Goal: Task Accomplishment & Management: Use online tool/utility

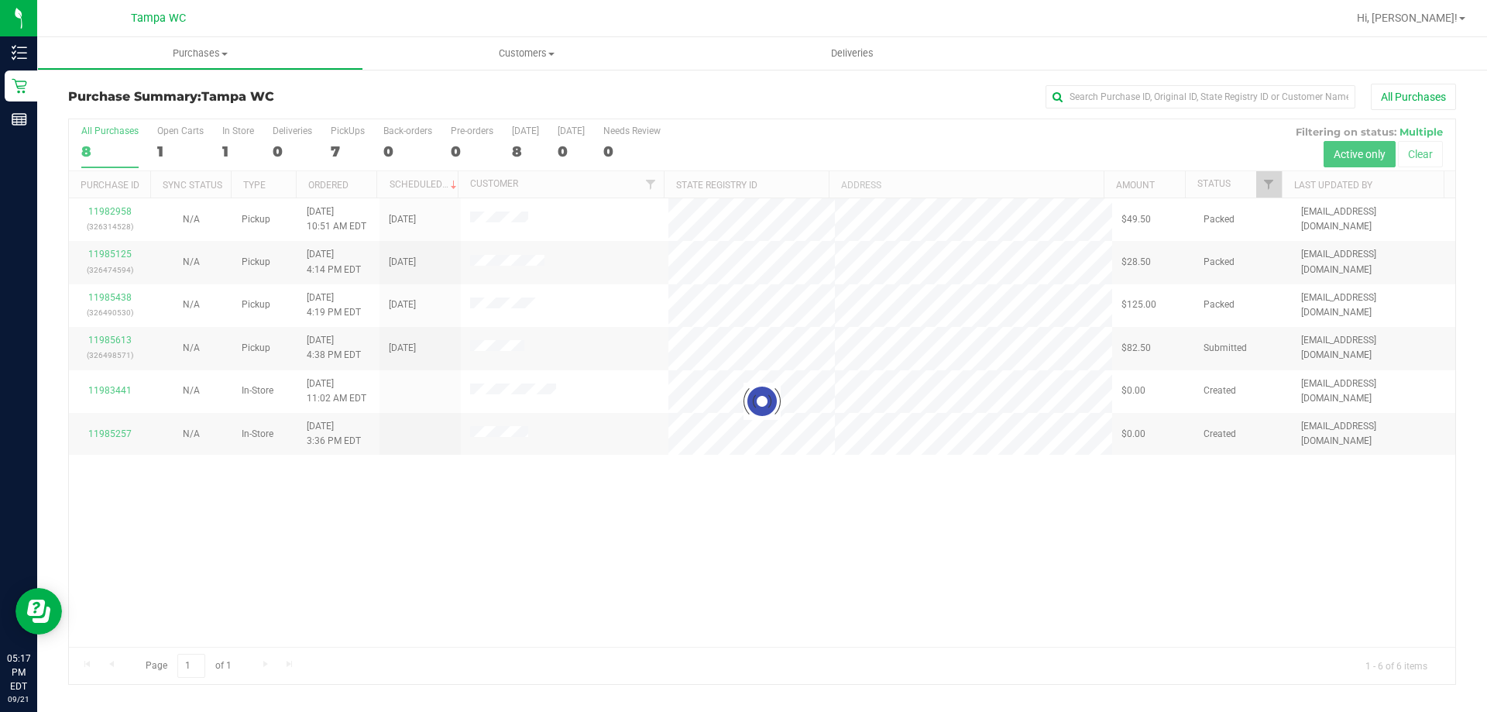
click at [366, 515] on div at bounding box center [762, 401] width 1386 height 565
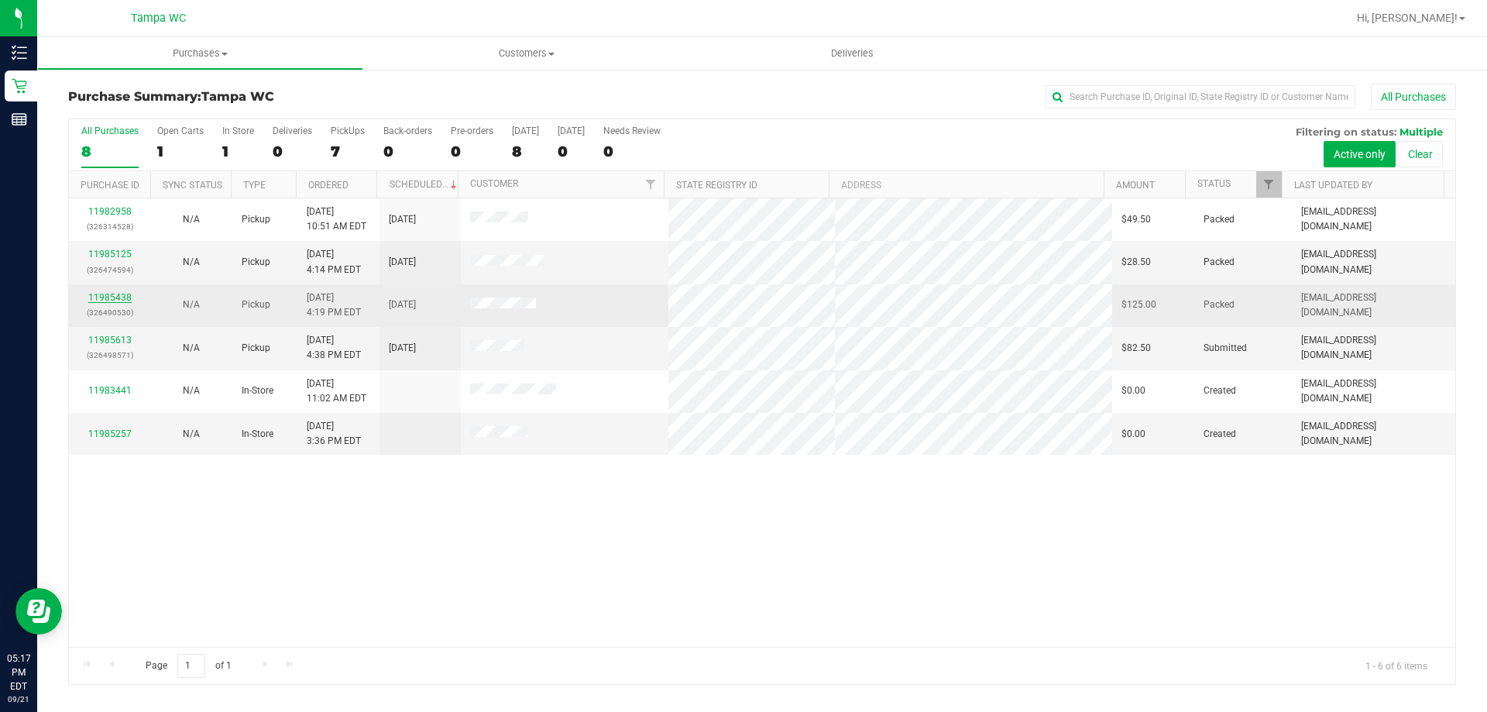
click at [119, 297] on link "11985438" at bounding box center [109, 297] width 43 height 11
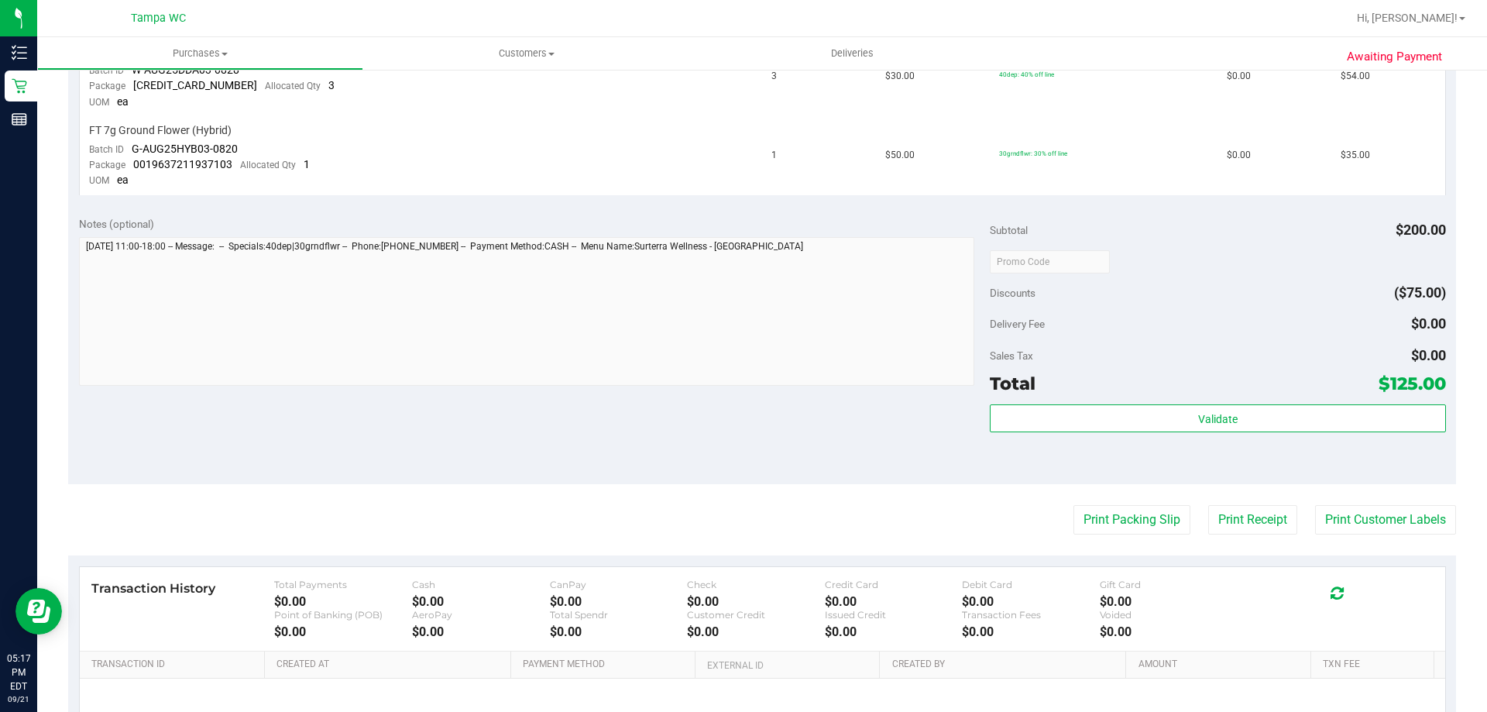
scroll to position [781, 0]
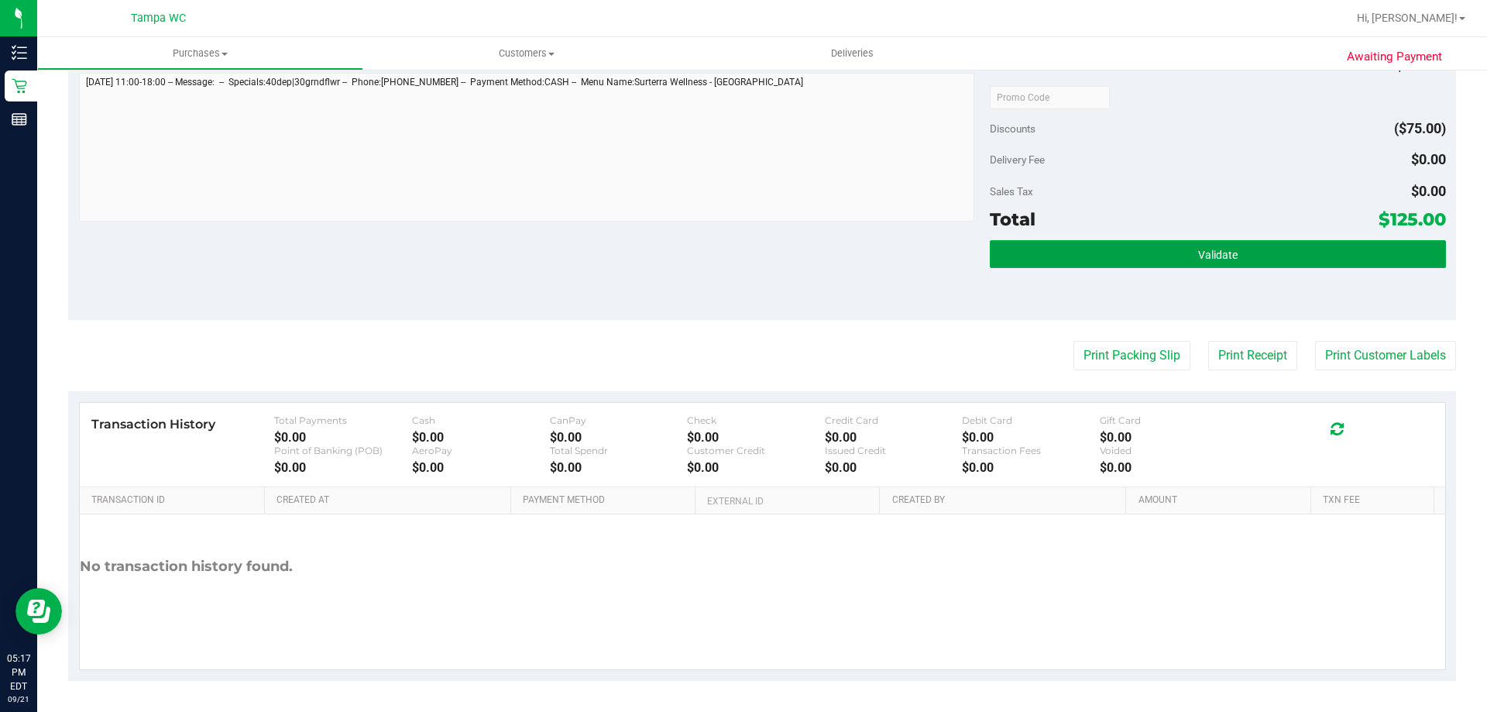
drag, startPoint x: 1165, startPoint y: 248, endPoint x: 1211, endPoint y: 195, distance: 69.7
click at [1166, 247] on button "Validate" at bounding box center [1217, 254] width 455 height 28
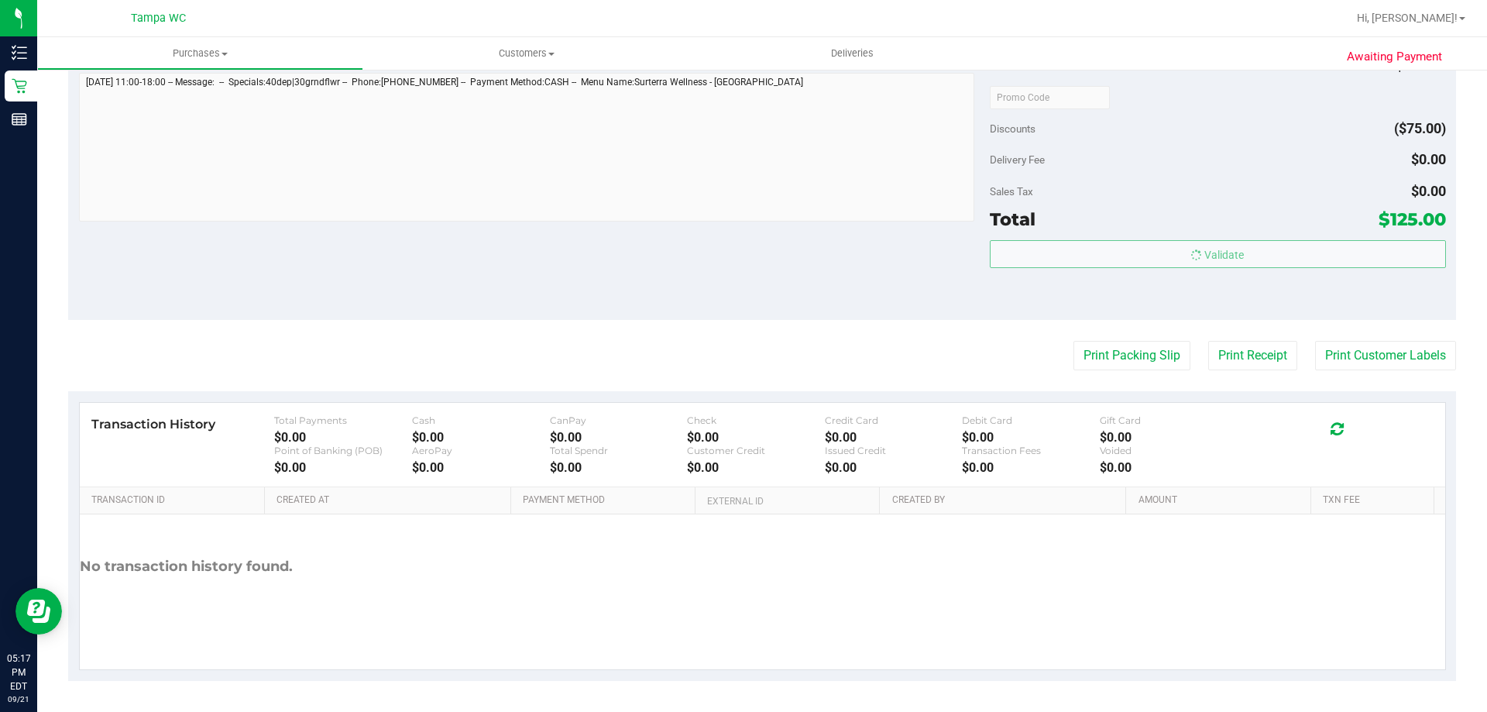
click at [1215, 184] on body "Inventory Retail Reports 05:17 PM EDT [DATE] 09/21 Tampa WC Hi, [PERSON_NAME]! …" at bounding box center [743, 356] width 1487 height 712
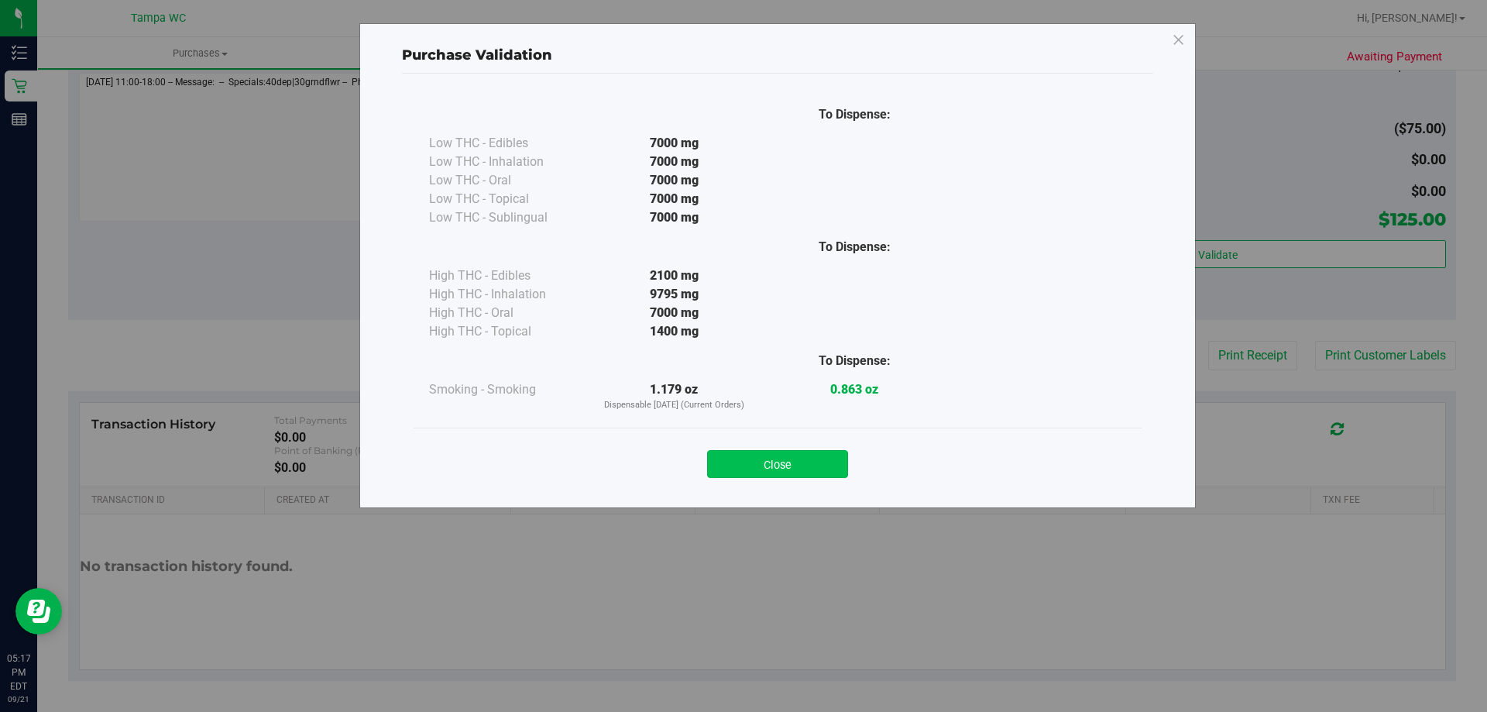
click at [776, 462] on button "Close" at bounding box center [777, 464] width 141 height 28
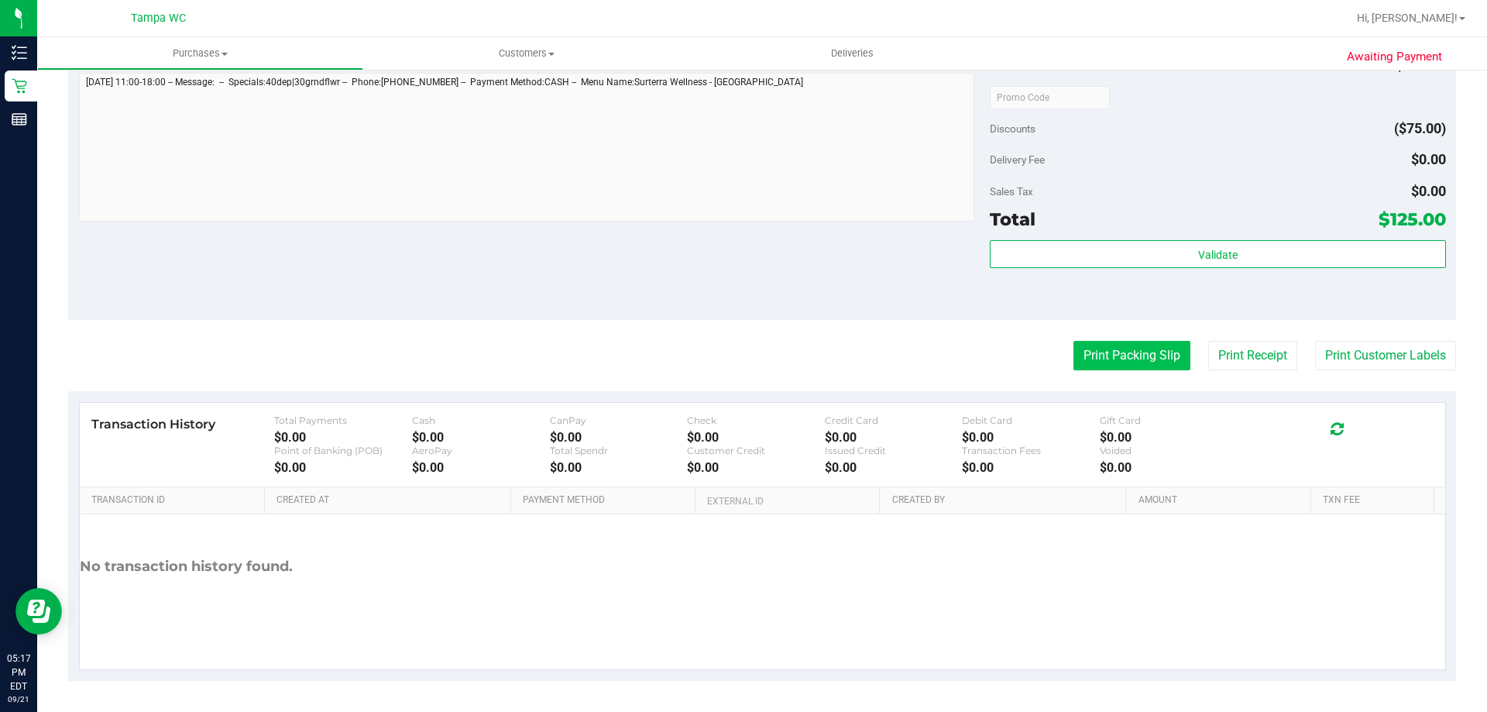
click at [1111, 365] on button "Print Packing Slip" at bounding box center [1131, 355] width 117 height 29
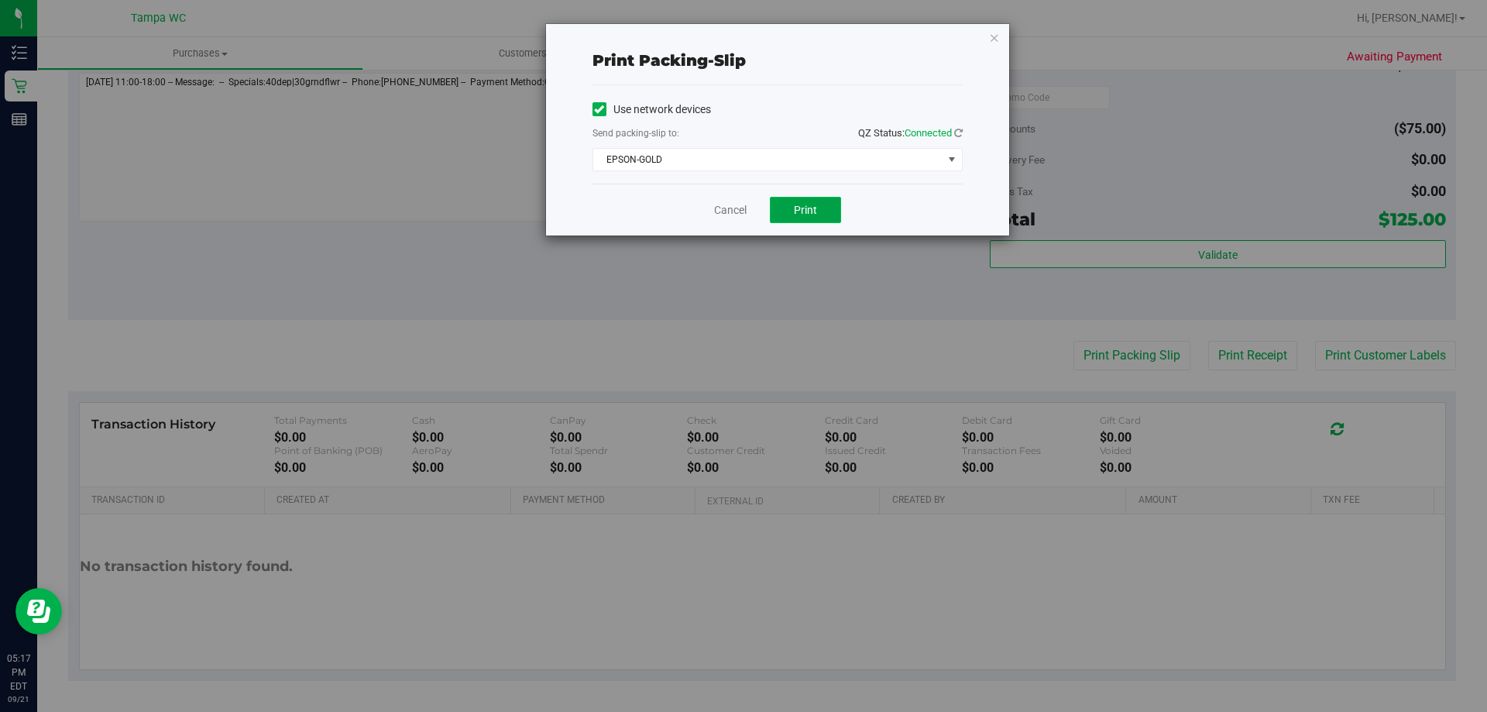
click at [804, 214] on span "Print" at bounding box center [805, 210] width 23 height 12
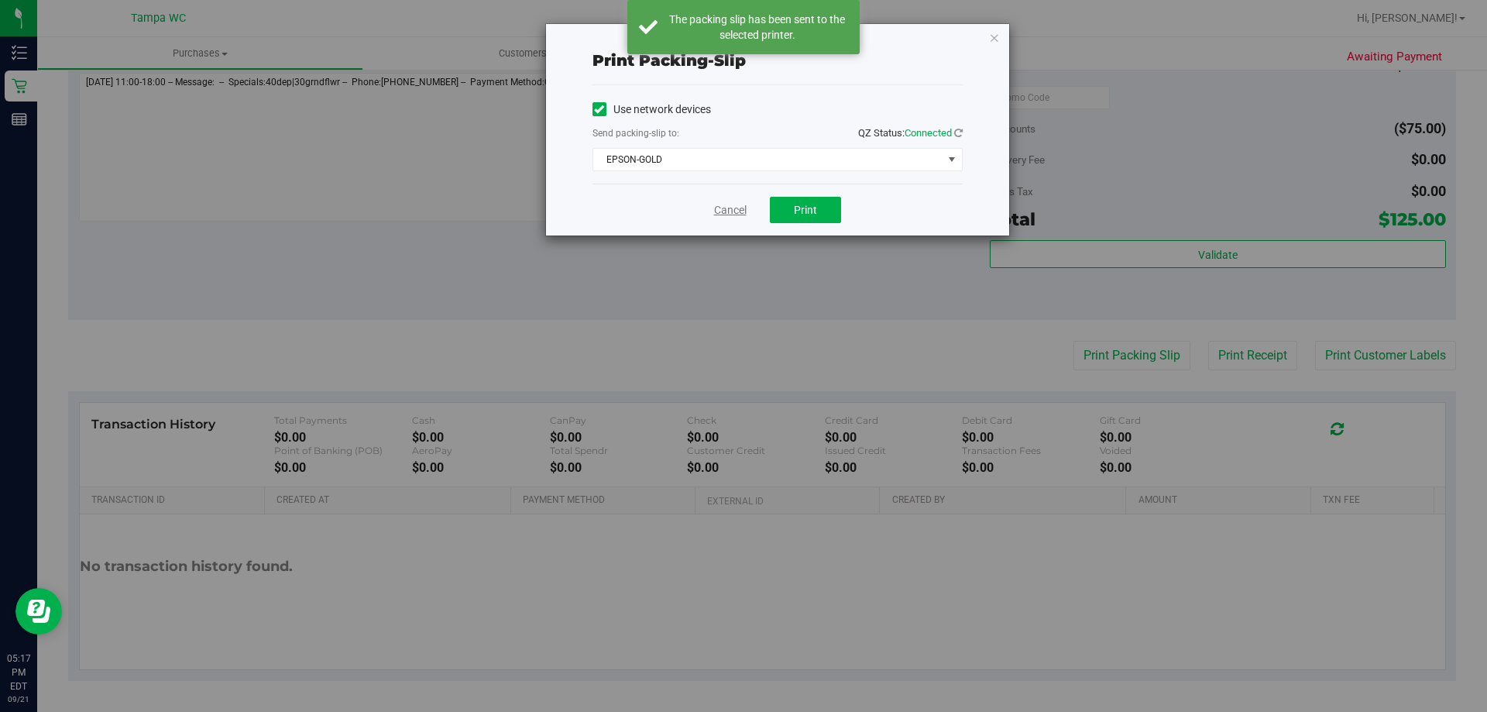
click at [730, 208] on link "Cancel" at bounding box center [730, 210] width 33 height 16
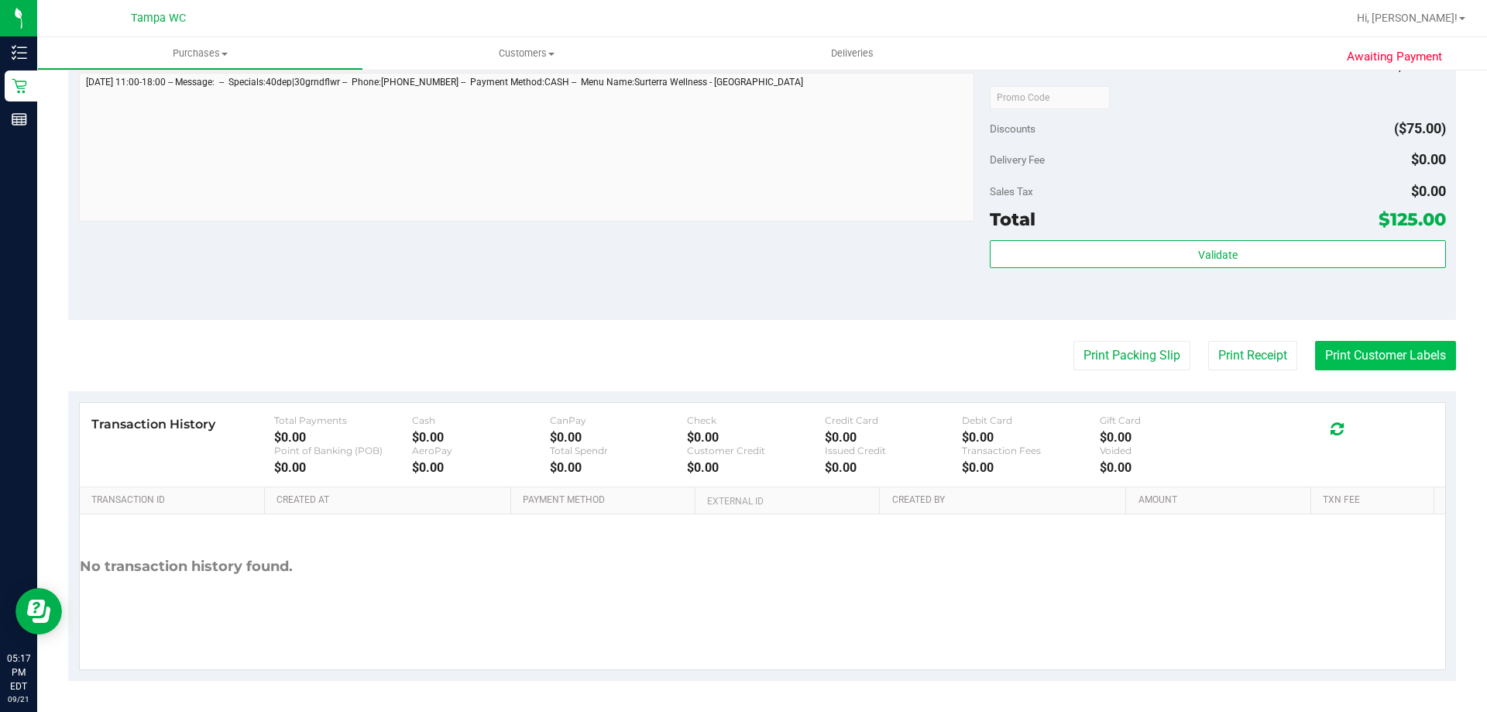
click at [1371, 357] on button "Print Customer Labels" at bounding box center [1385, 355] width 141 height 29
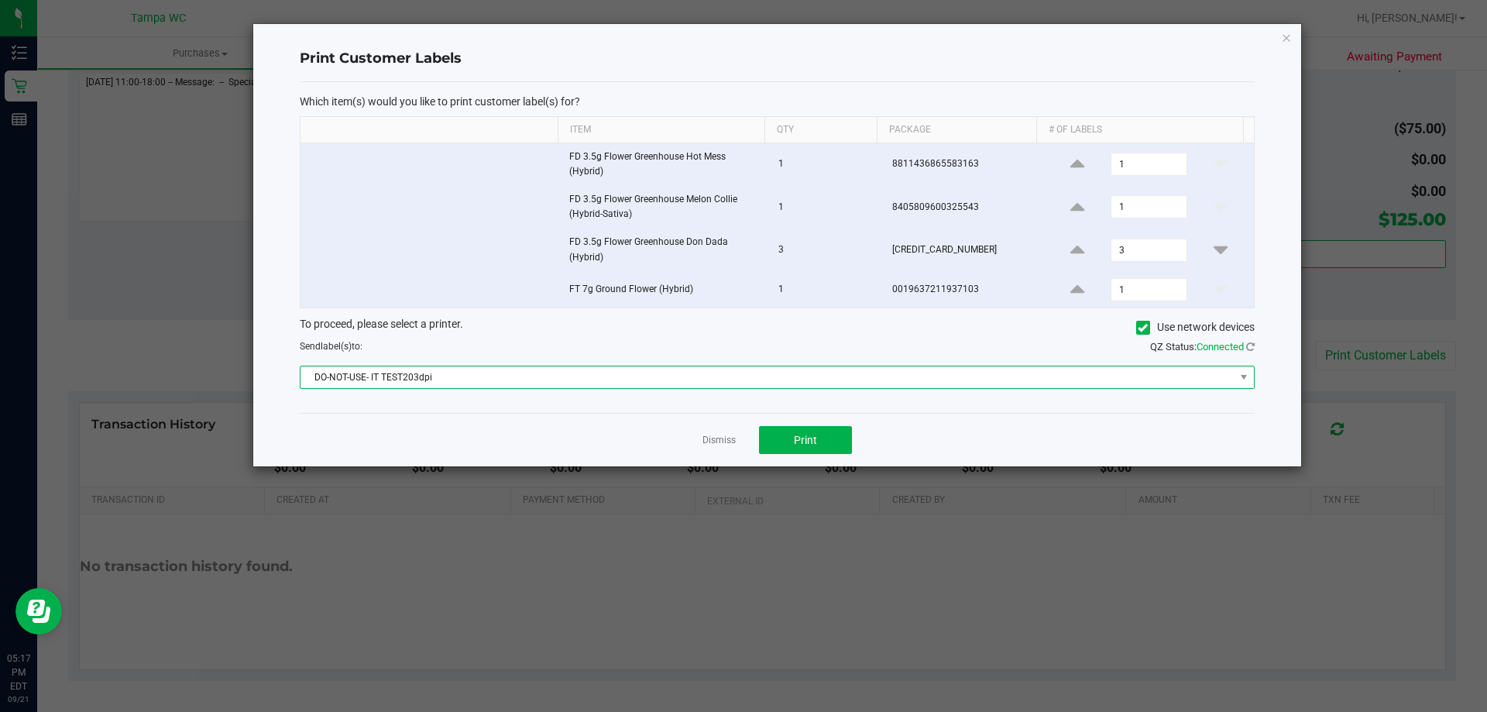
click at [935, 375] on span "DO-NOT-USE- IT TEST203dpi" at bounding box center [768, 377] width 934 height 22
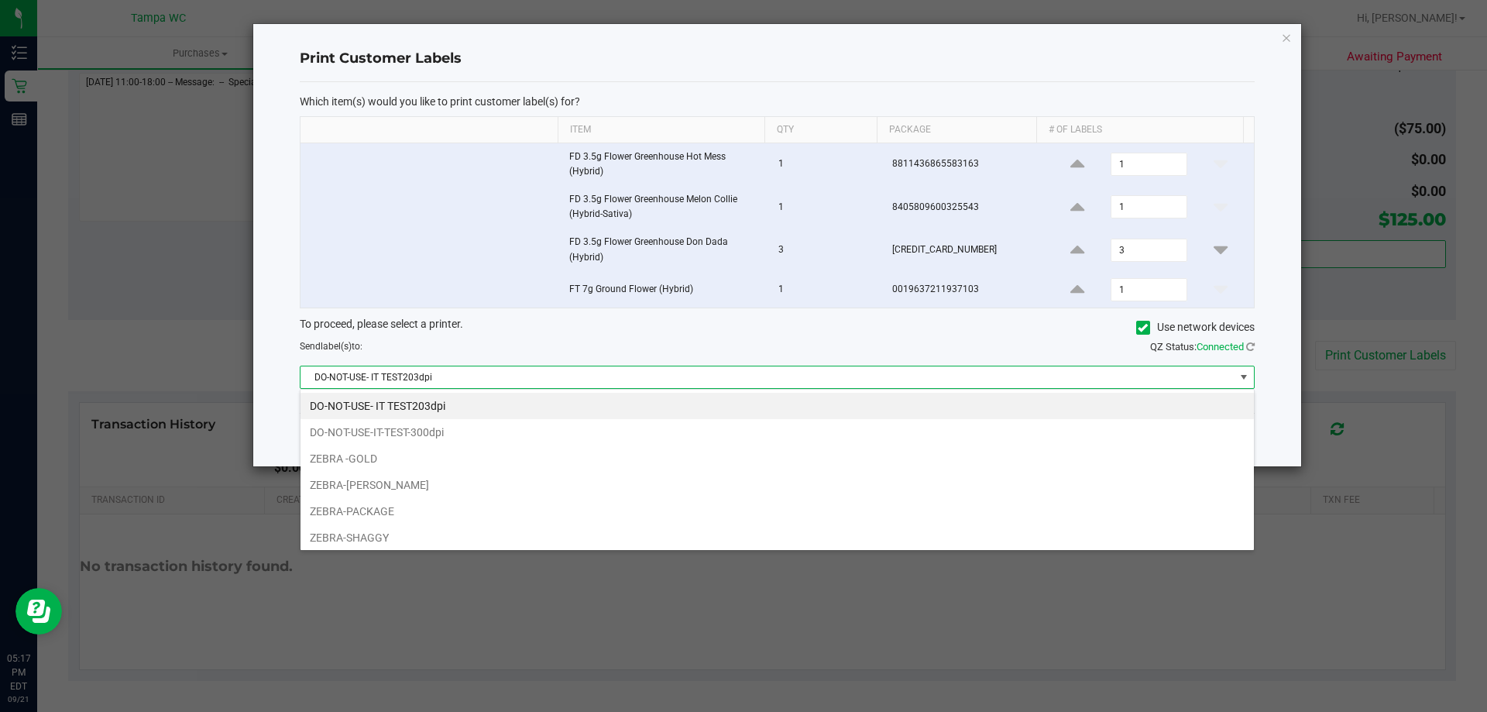
scroll to position [0, 0]
click at [925, 328] on div "To proceed, please select a printer. Use network devices" at bounding box center [777, 327] width 978 height 23
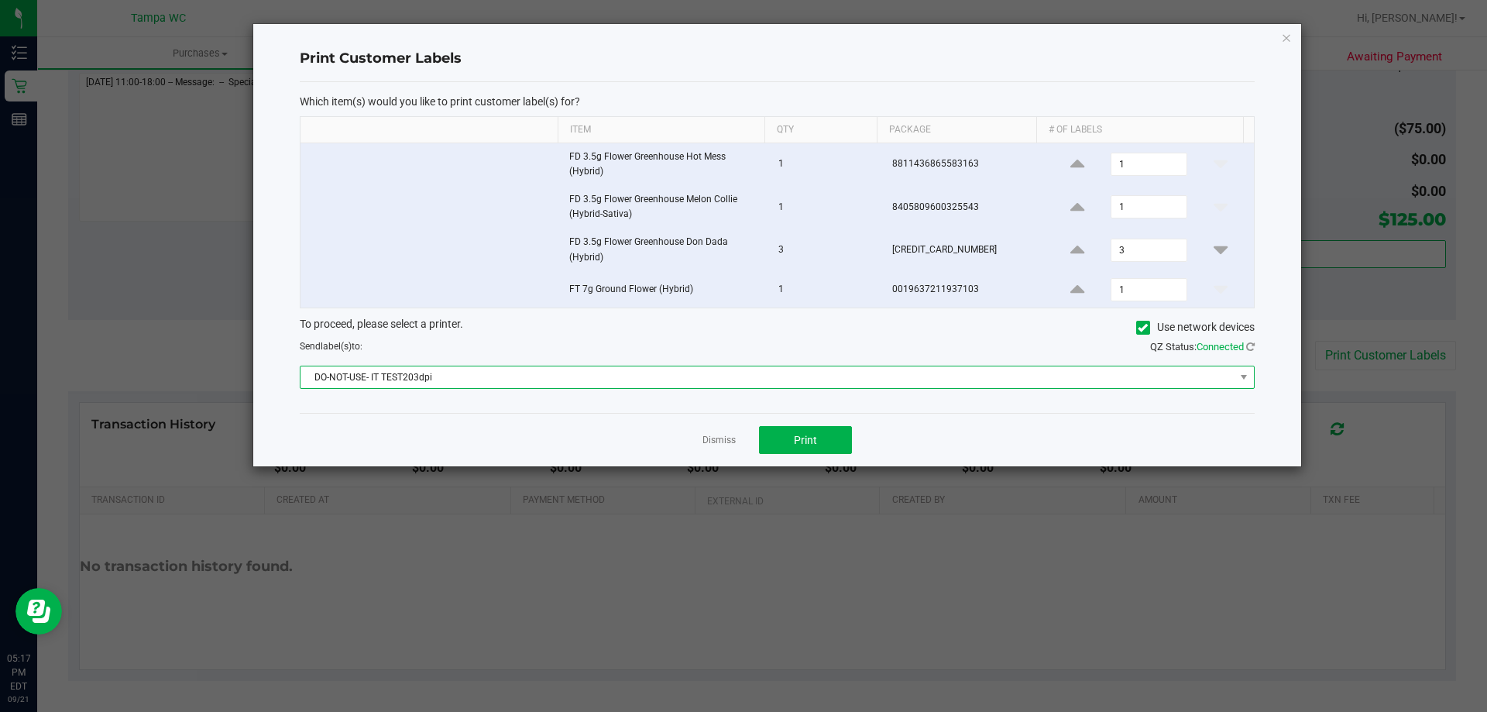
click at [551, 370] on span "DO-NOT-USE- IT TEST203dpi" at bounding box center [768, 377] width 934 height 22
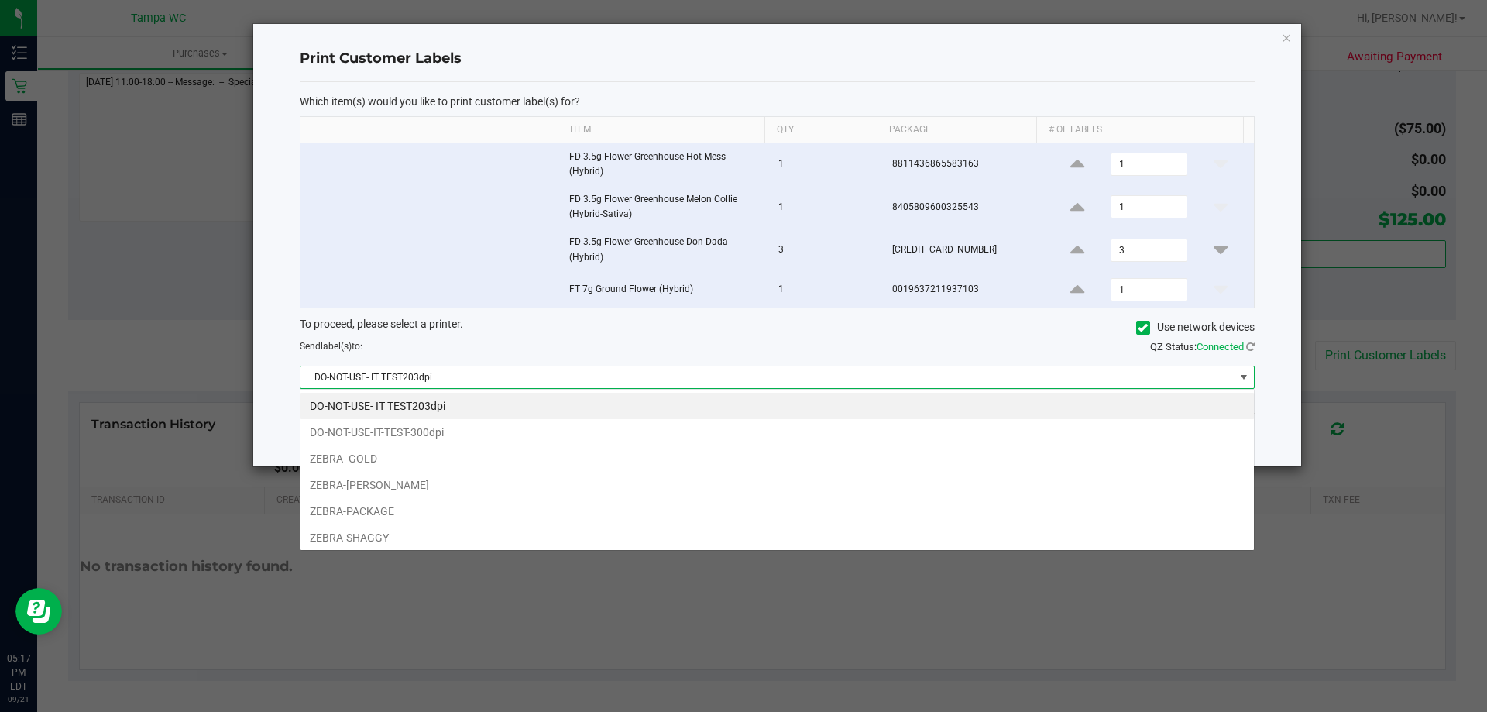
scroll to position [23, 954]
click at [367, 460] on li "ZEBRA -GOLD" at bounding box center [777, 458] width 953 height 26
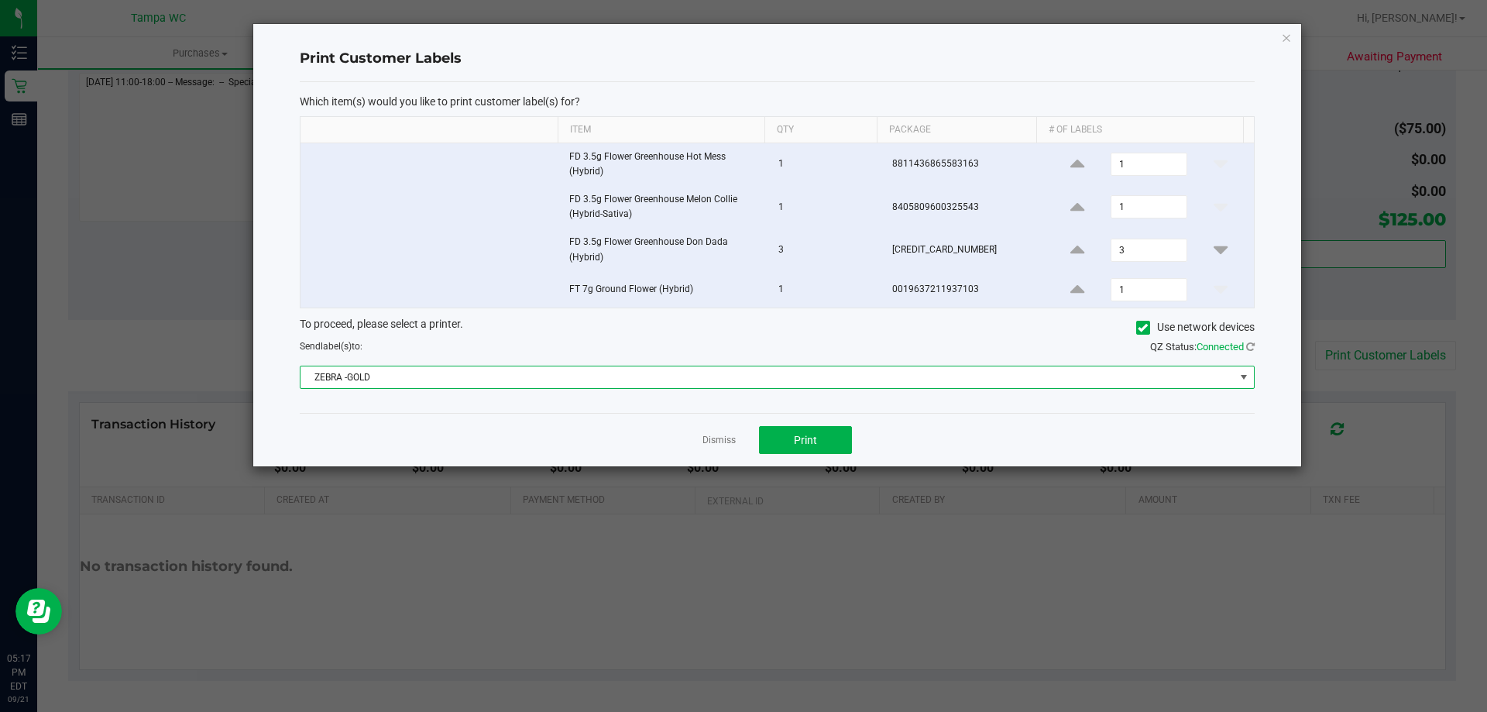
click at [492, 340] on div "Send label(s) to:" at bounding box center [532, 346] width 489 height 14
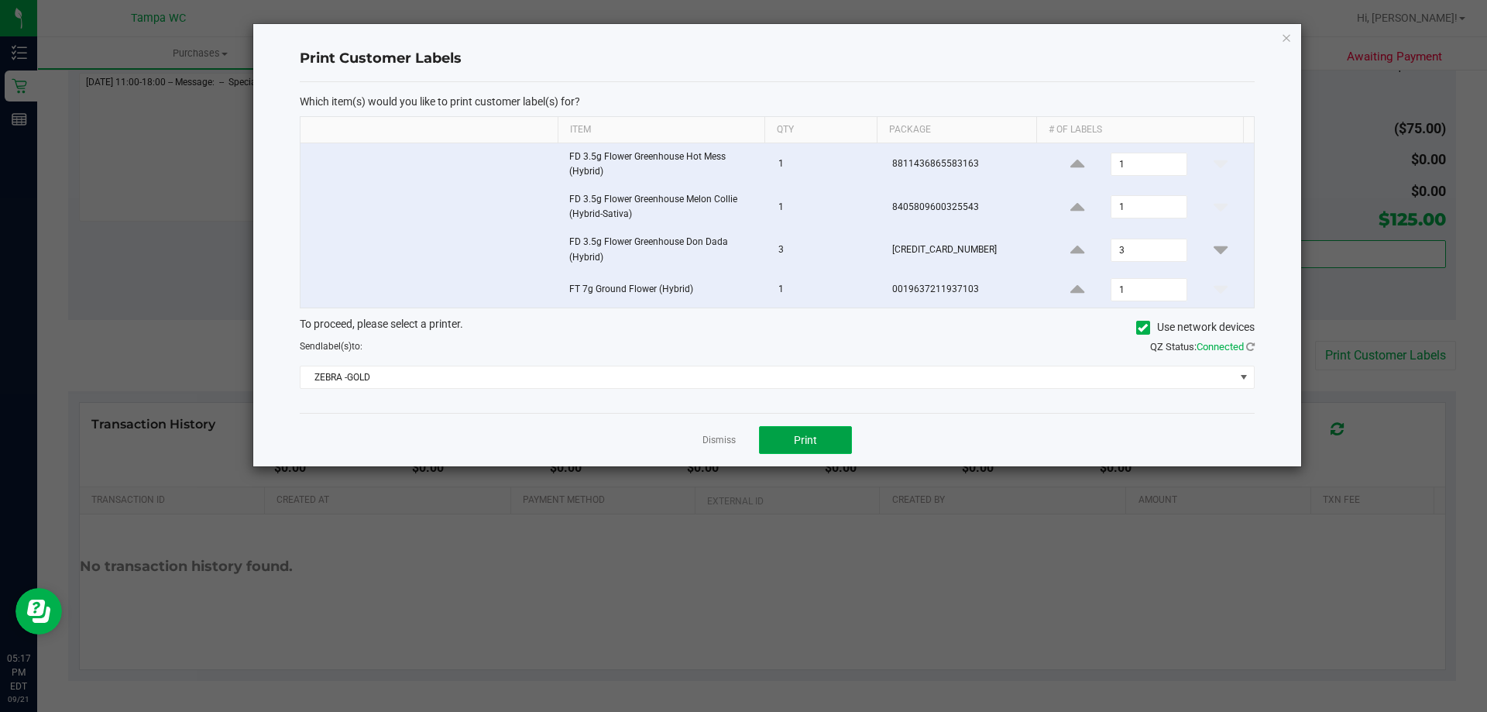
click at [799, 432] on button "Print" at bounding box center [805, 440] width 93 height 28
click at [733, 440] on link "Dismiss" at bounding box center [718, 440] width 33 height 13
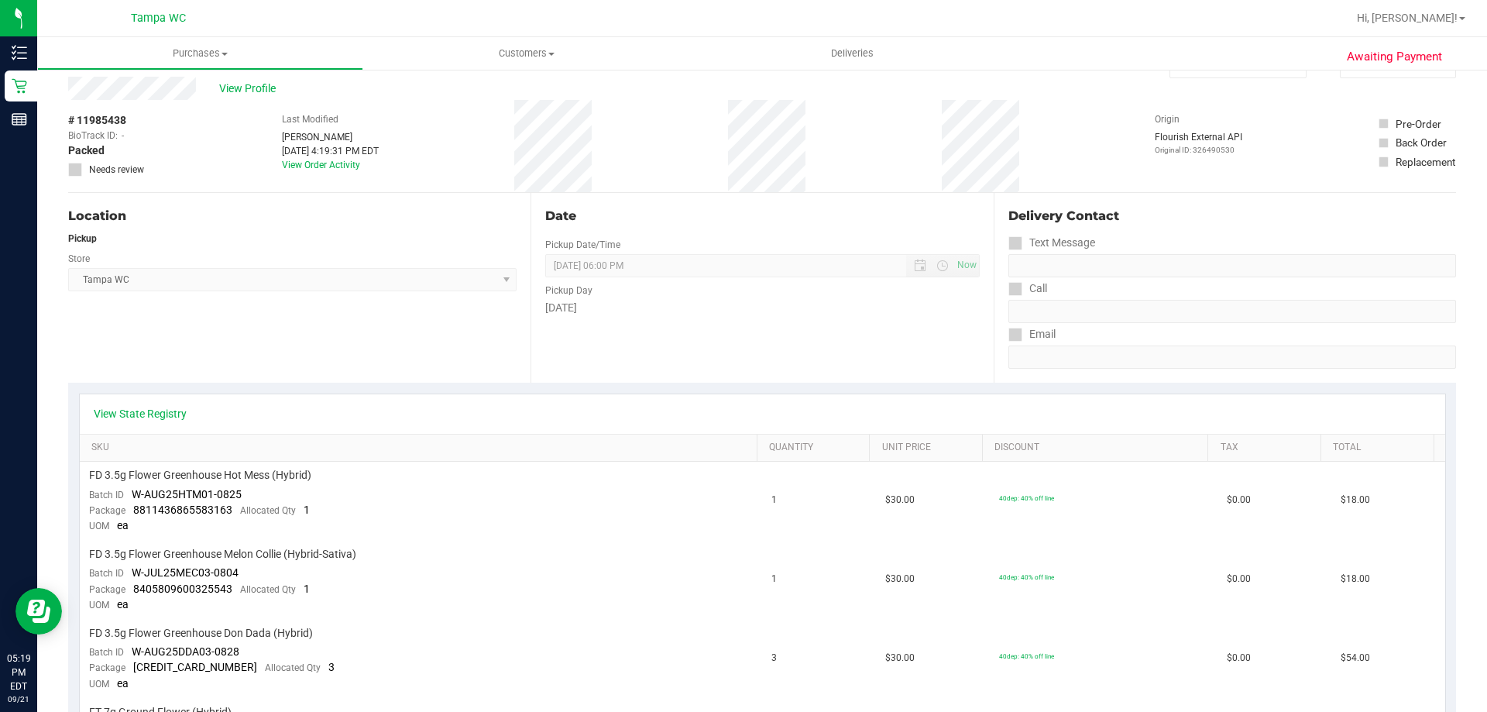
scroll to position [0, 0]
